Goal: Navigation & Orientation: Understand site structure

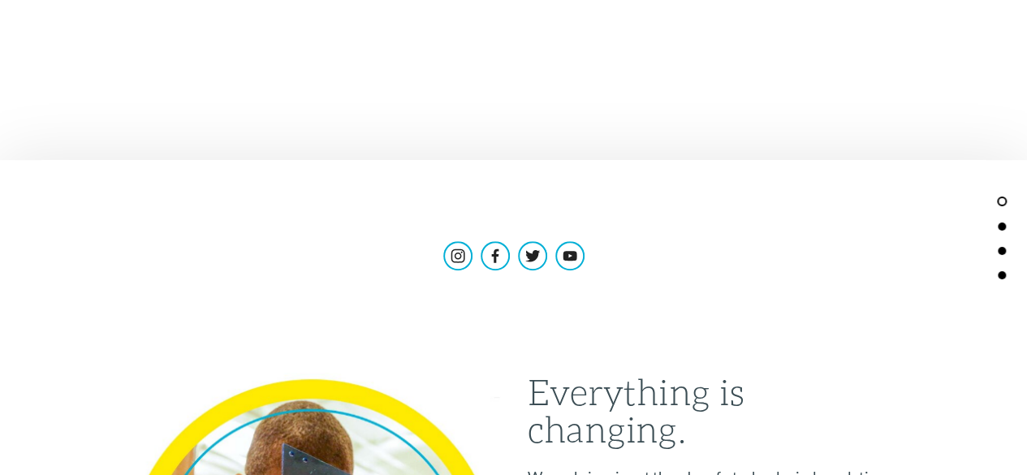
scroll to position [973, 0]
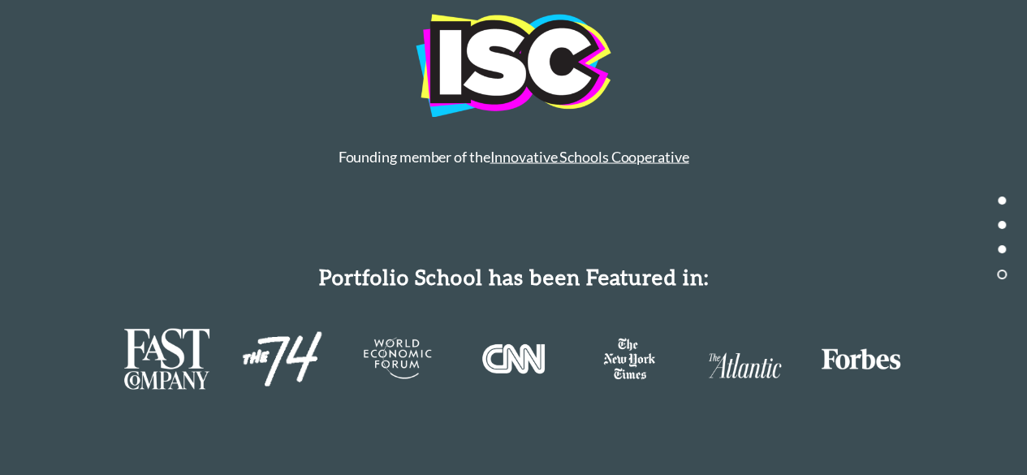
scroll to position [7585, 0]
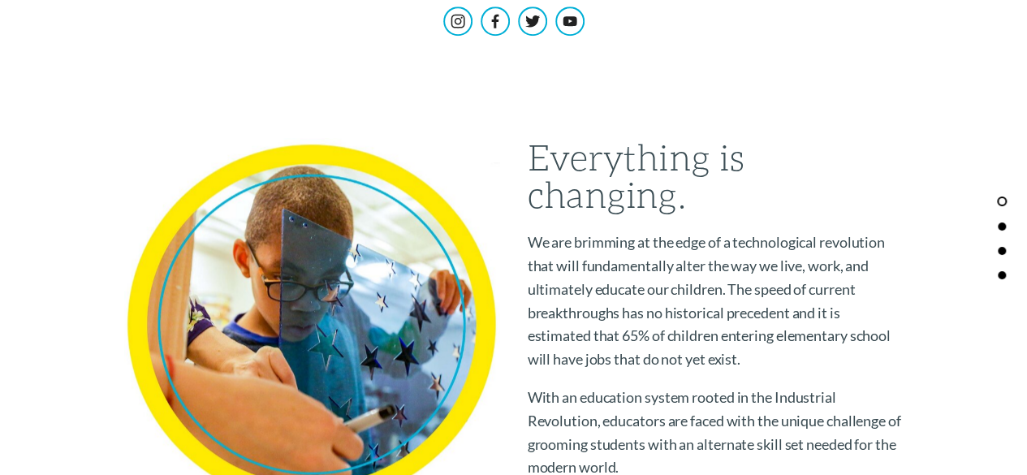
scroll to position [445, 0]
